Goal: Task Accomplishment & Management: Manage account settings

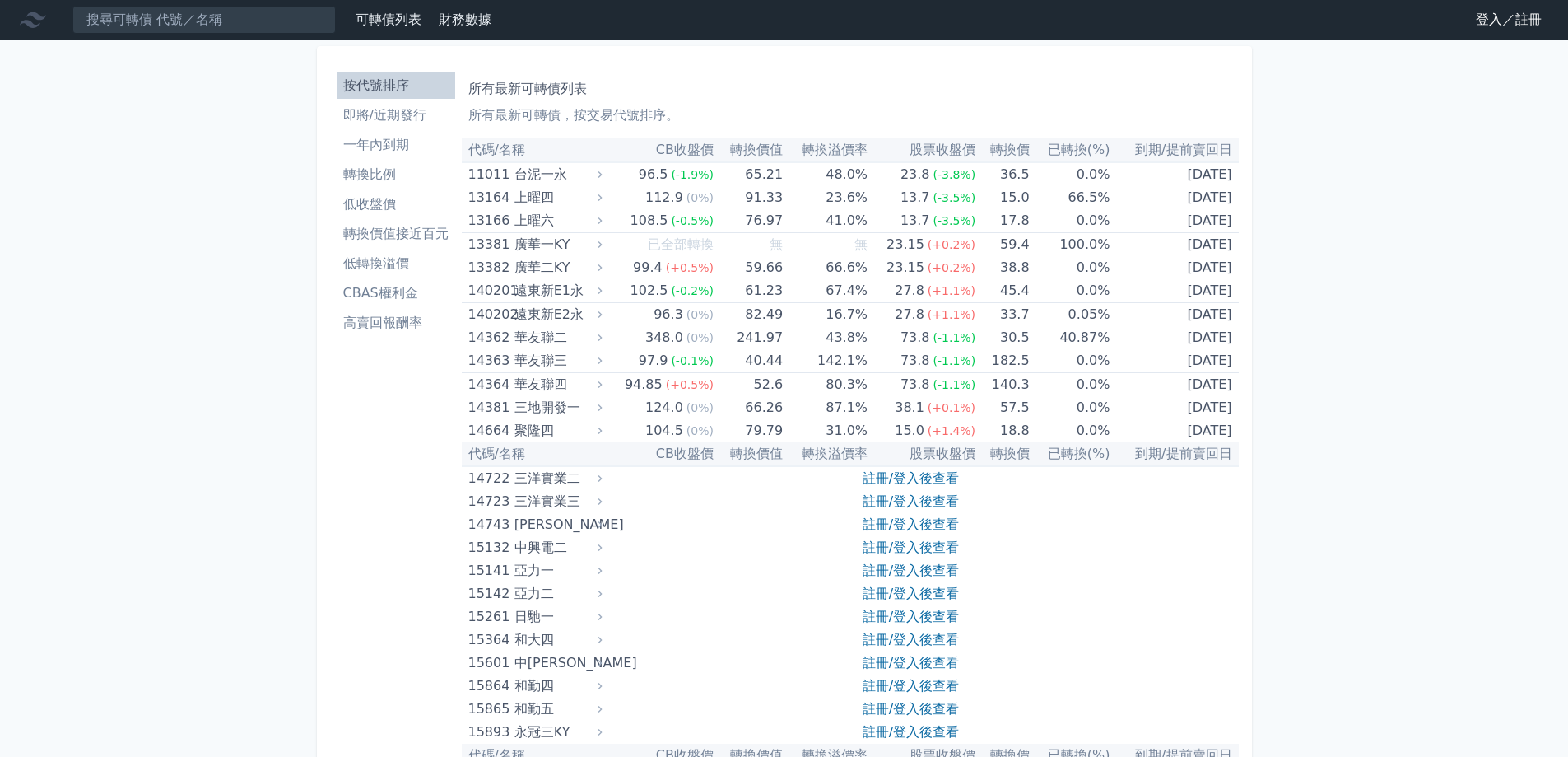
click at [1506, 34] on nav "可轉債列表 財務數據 可轉債列表 財務數據 登入／註冊 登入／註冊" at bounding box center [784, 19] width 1568 height 39
click at [1504, 25] on link "登入／註冊" at bounding box center [1508, 19] width 92 height 26
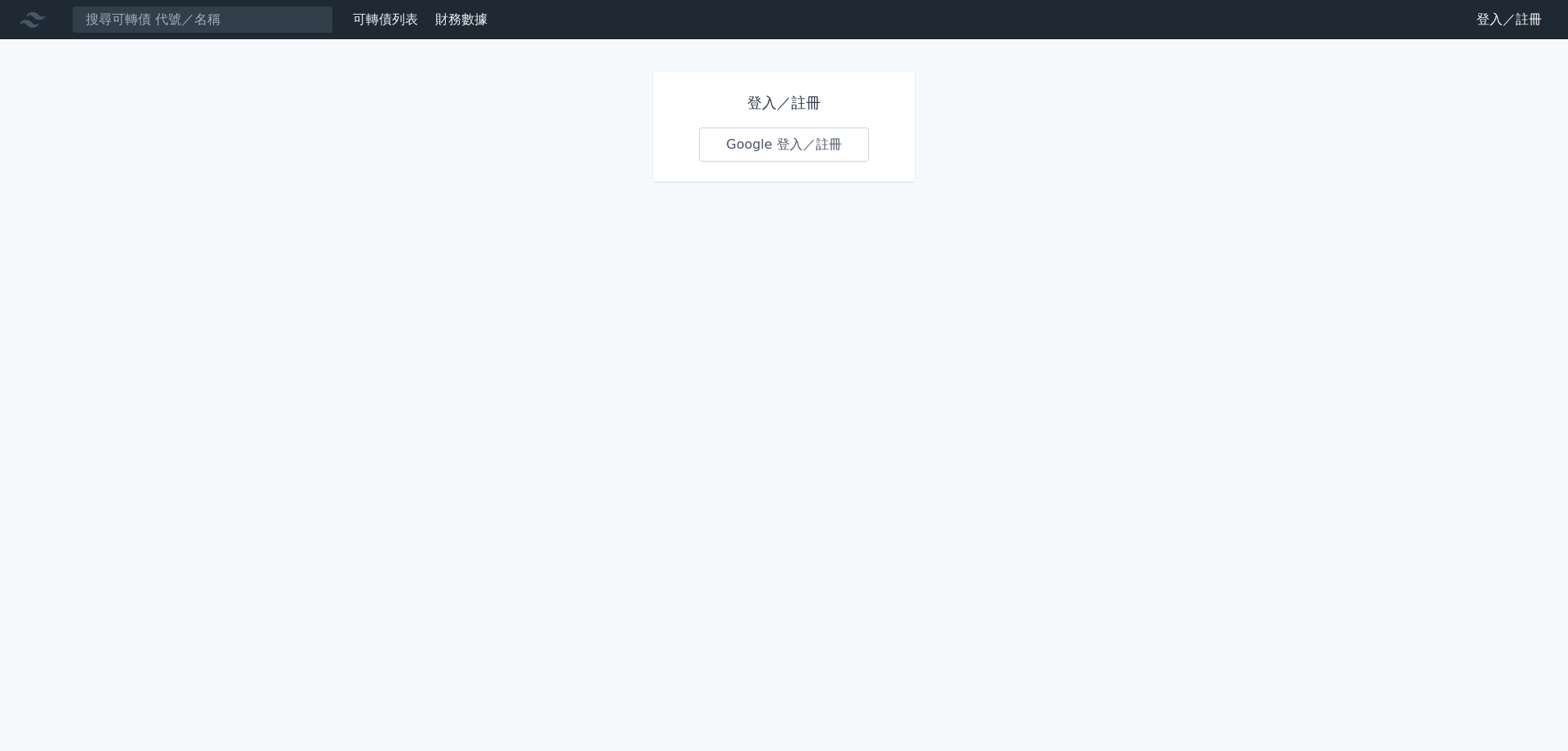
click at [809, 133] on link "Google 登入／註冊" at bounding box center [784, 145] width 170 height 34
